Goal: Navigation & Orientation: Find specific page/section

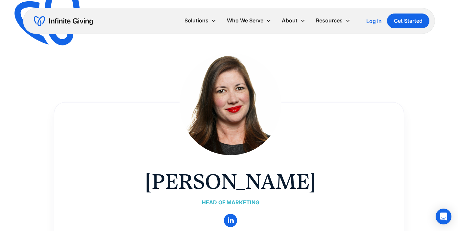
click at [68, 21] on img "home" at bounding box center [63, 21] width 59 height 11
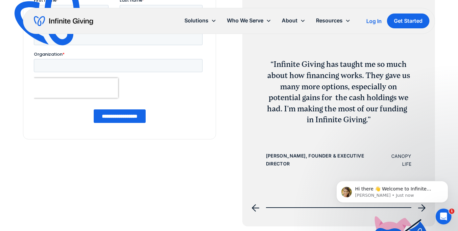
scroll to position [2162, 0]
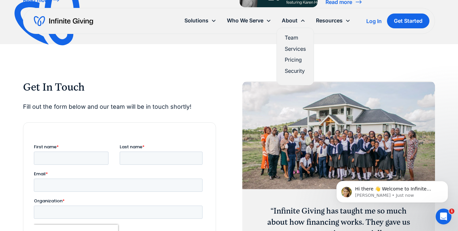
click at [296, 36] on link "Team" at bounding box center [295, 37] width 21 height 9
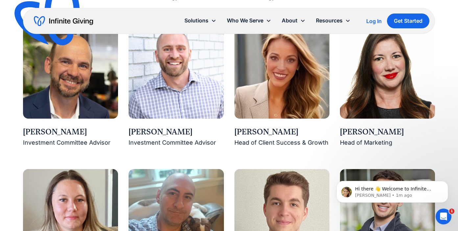
scroll to position [730, 0]
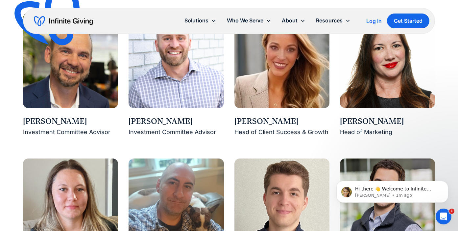
click at [366, 126] on div "Lauren Patrick" at bounding box center [387, 121] width 95 height 11
click at [365, 132] on div "Head of Marketing" at bounding box center [387, 132] width 95 height 10
click at [363, 118] on div "Lauren Patrick" at bounding box center [387, 121] width 95 height 11
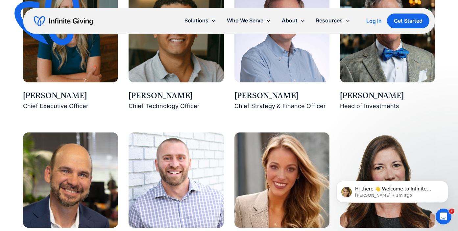
scroll to position [553, 0]
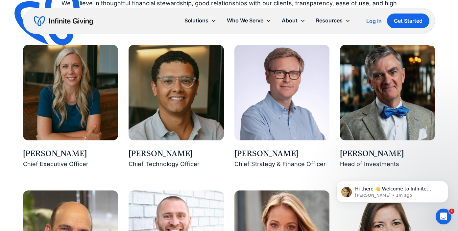
click at [46, 103] on img at bounding box center [70, 92] width 95 height 95
click at [49, 153] on div "Karen Houghton" at bounding box center [70, 153] width 95 height 11
